Goal: Task Accomplishment & Management: Manage account settings

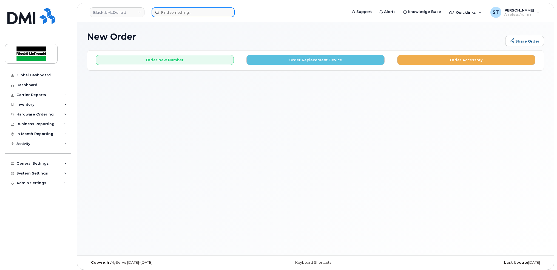
click at [171, 12] on input at bounding box center [193, 12] width 83 height 10
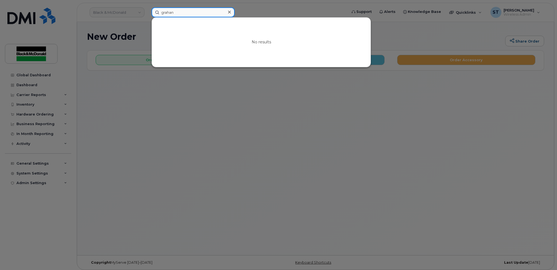
type input "[PERSON_NAME]"
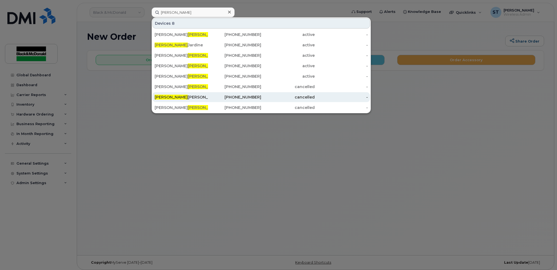
click at [165, 96] on span "[PERSON_NAME]" at bounding box center [171, 97] width 33 height 5
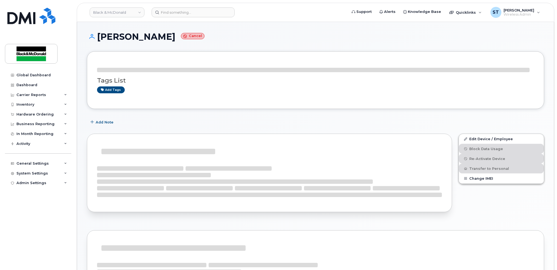
click at [163, 18] on header "Black & [PERSON_NAME] Support Alerts Knowledge Base Quicklinks Suspend / Cancel…" at bounding box center [316, 12] width 478 height 19
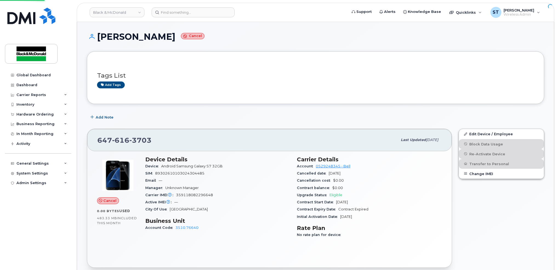
scroll to position [3, 0]
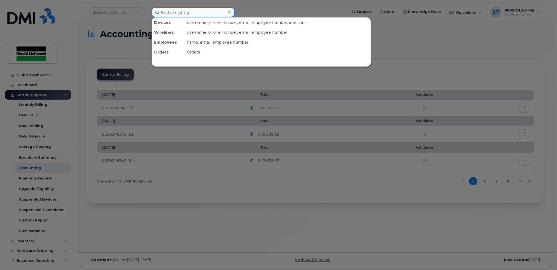
click at [198, 13] on input at bounding box center [193, 12] width 83 height 10
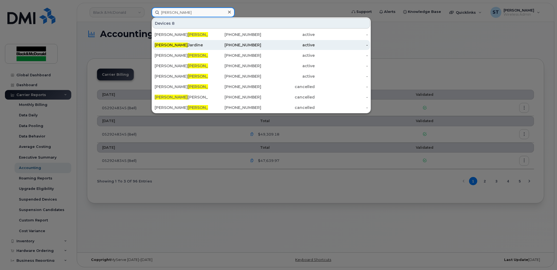
type input "graham"
click at [163, 45] on span "Graham" at bounding box center [171, 45] width 33 height 5
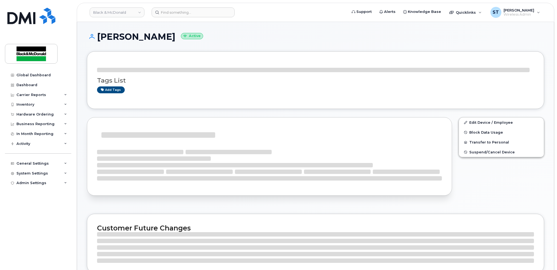
click at [168, 35] on h1 "Graham Jardine Active" at bounding box center [316, 37] width 458 height 10
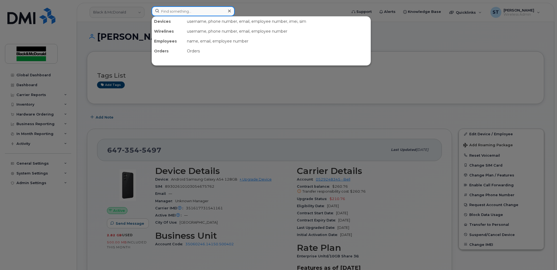
click at [212, 10] on input at bounding box center [193, 11] width 83 height 10
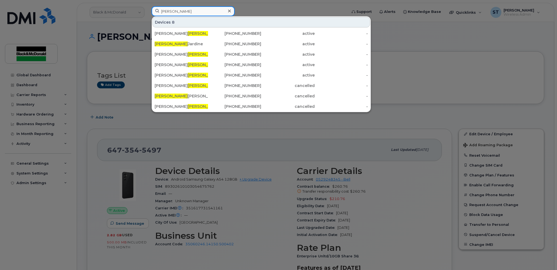
drag, startPoint x: 197, startPoint y: 10, endPoint x: 107, endPoint y: 7, distance: 89.8
click at [147, 7] on div "graham Devices 8 Heather Graham 416-316-9528 active - Graham Jardine 647-354-54…" at bounding box center [247, 12] width 201 height 12
paste input "(416) 592-0353"
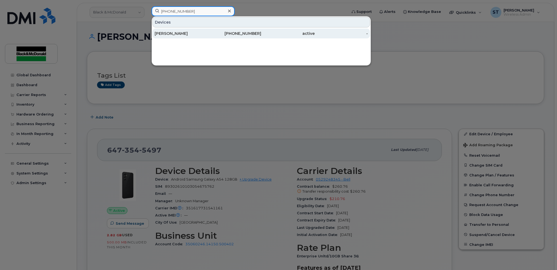
type input "(416) 592-0353"
click at [181, 35] on div "[PERSON_NAME]" at bounding box center [181, 33] width 53 height 5
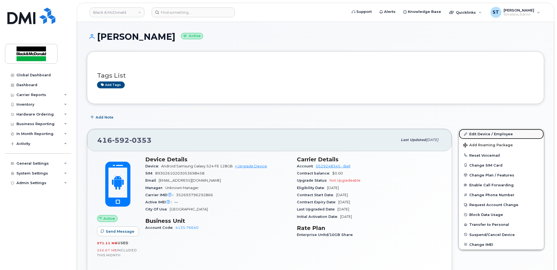
click at [502, 133] on link "Edit Device / Employee" at bounding box center [501, 134] width 85 height 10
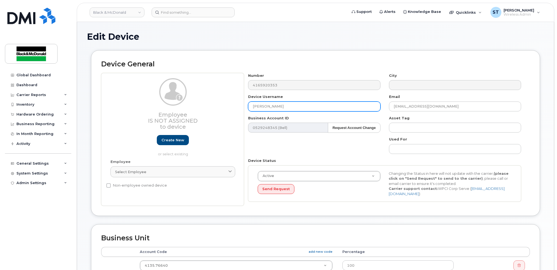
drag, startPoint x: 295, startPoint y: 105, endPoint x: 207, endPoint y: 102, distance: 88.1
click at [207, 102] on div "Employee Is not assigned to device Create new or select existing Employee Selec…" at bounding box center [315, 139] width 429 height 133
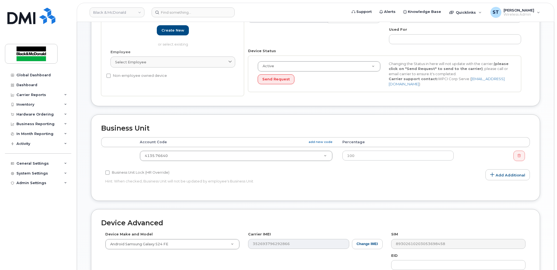
type input "[PERSON_NAME]"
click at [157, 159] on td "4135.76640 81165" at bounding box center [236, 155] width 203 height 17
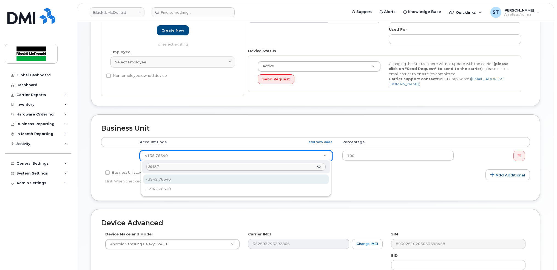
type input "3942.7"
type input "81155"
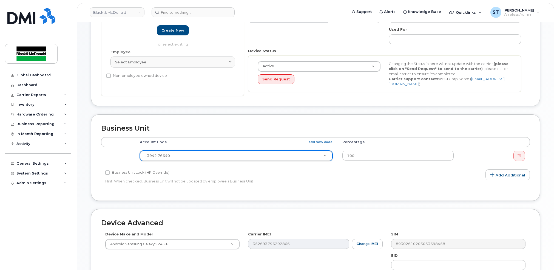
scroll to position [211, 0]
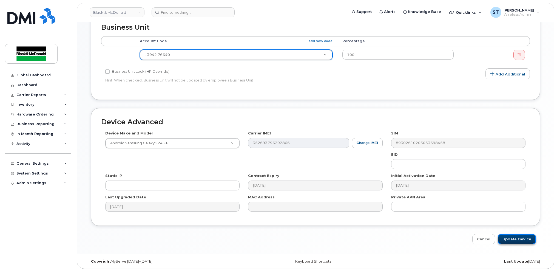
click at [513, 238] on input "Update Device" at bounding box center [517, 239] width 38 height 10
type input "Saving..."
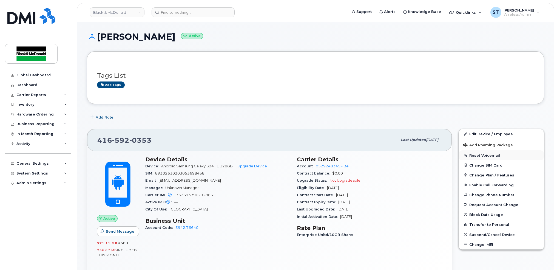
click at [477, 157] on button "Reset Voicemail" at bounding box center [501, 155] width 85 height 10
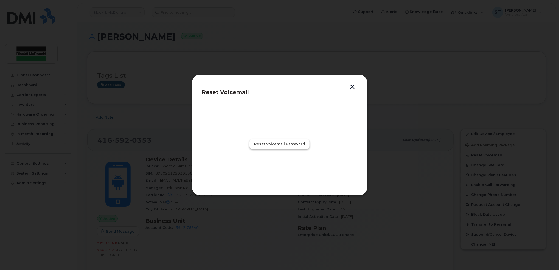
click at [262, 143] on span "Reset Voicemail Password" at bounding box center [279, 143] width 51 height 5
click at [356, 86] on button "button" at bounding box center [352, 87] width 8 height 6
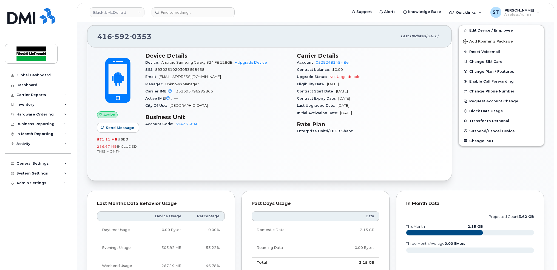
scroll to position [256, 0]
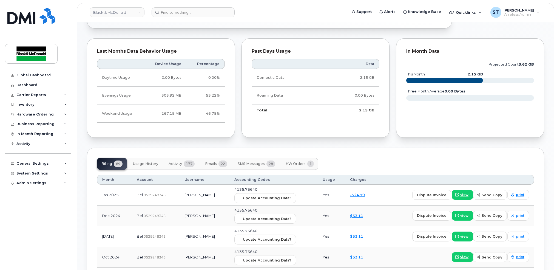
drag, startPoint x: 306, startPoint y: 210, endPoint x: 299, endPoint y: 188, distance: 22.2
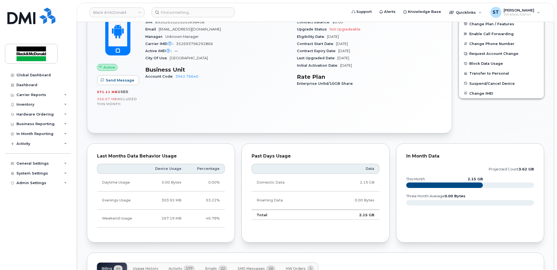
scroll to position [0, 0]
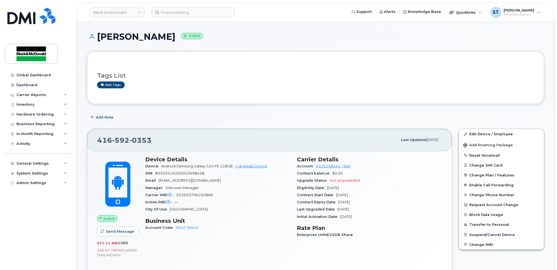
click at [193, 5] on header "Black & McDonald Support Alerts Knowledge Base Quicklinks Suspend / Cancel Devi…" at bounding box center [316, 12] width 478 height 19
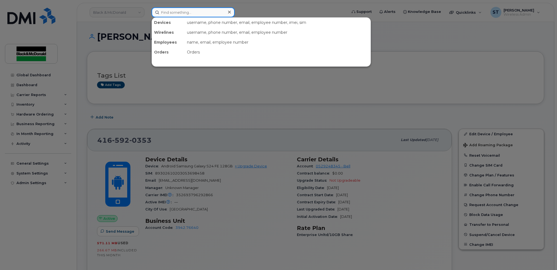
click at [192, 12] on input at bounding box center [193, 12] width 83 height 10
paste input "35 411616 128209 6"
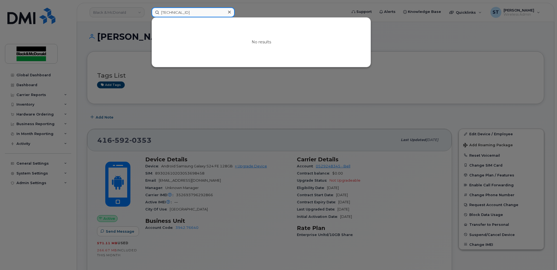
click at [185, 14] on input "35 411616 128209 6" at bounding box center [193, 12] width 83 height 10
click at [218, 13] on input "35 4116161282096" at bounding box center [193, 12] width 83 height 10
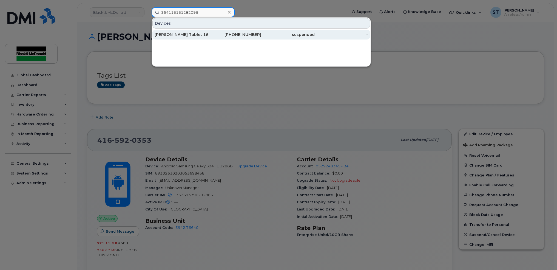
type input "354116161282096"
click at [194, 39] on div "Stephen Payton Tablet 16" at bounding box center [181, 35] width 53 height 10
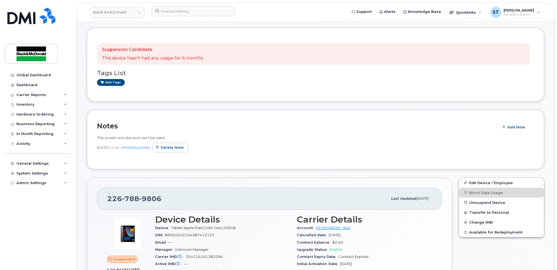
scroll to position [36, 0]
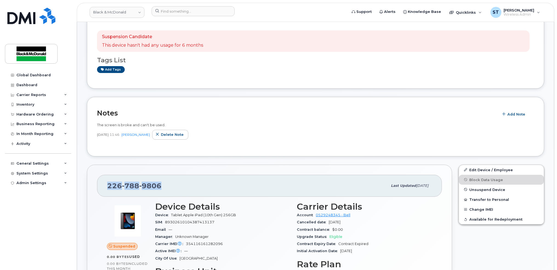
drag, startPoint x: 172, startPoint y: 186, endPoint x: 103, endPoint y: 184, distance: 69.7
click at [103, 184] on div "226 788 9806 Last updated Aug 27, 2025" at bounding box center [269, 186] width 345 height 22
drag, startPoint x: 103, startPoint y: 184, endPoint x: 110, endPoint y: 184, distance: 7.2
copy span "226 788 9806"
click at [23, 84] on div "Dashboard" at bounding box center [26, 85] width 21 height 4
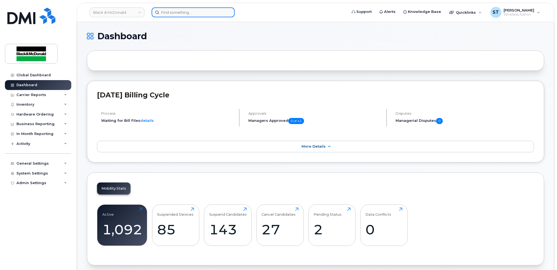
click at [196, 13] on input at bounding box center [193, 12] width 83 height 10
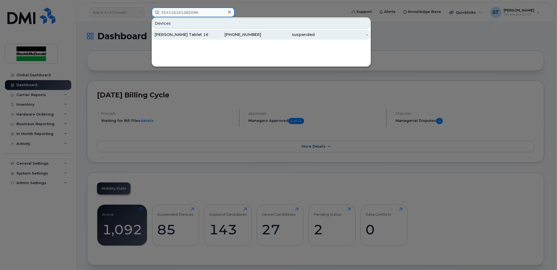
type input "354116161282096"
click at [171, 34] on div "[PERSON_NAME] Tablet 16" at bounding box center [181, 34] width 53 height 5
